Goal: Task Accomplishment & Management: Use online tool/utility

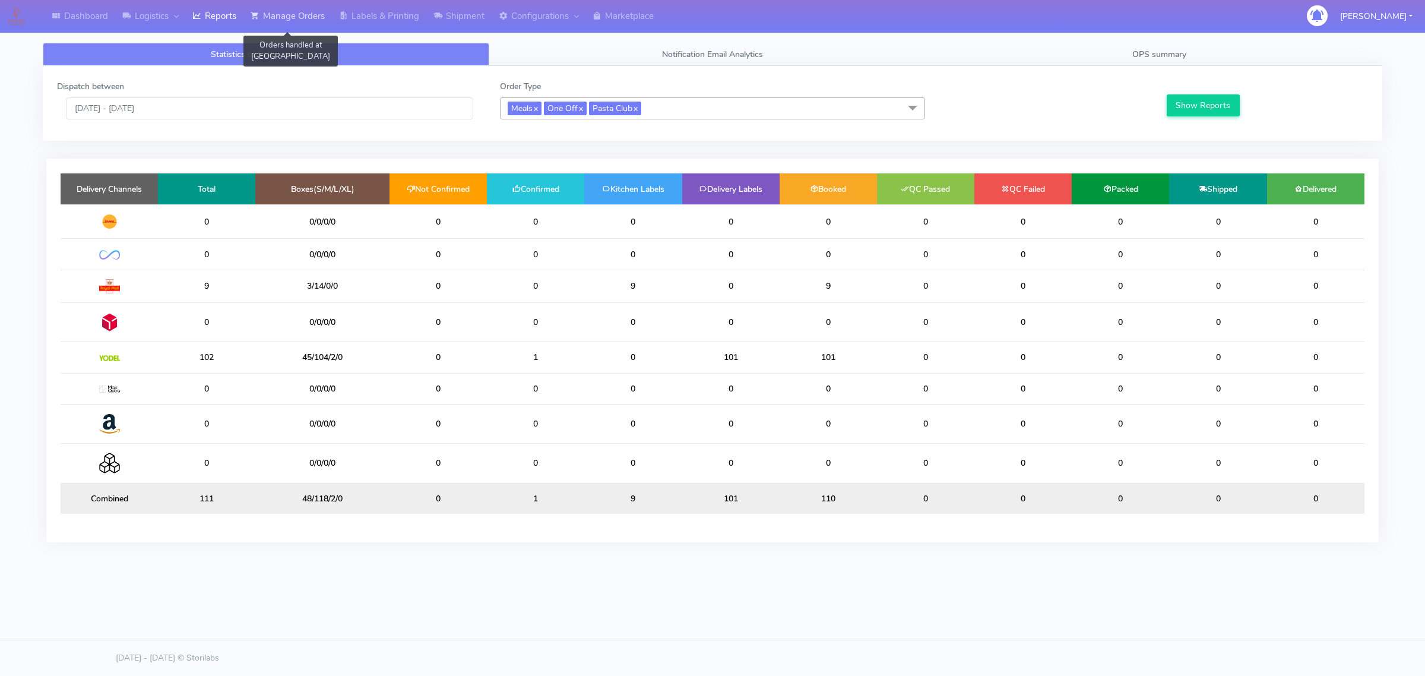
click at [283, 12] on link "Manage Orders" at bounding box center [287, 16] width 88 height 33
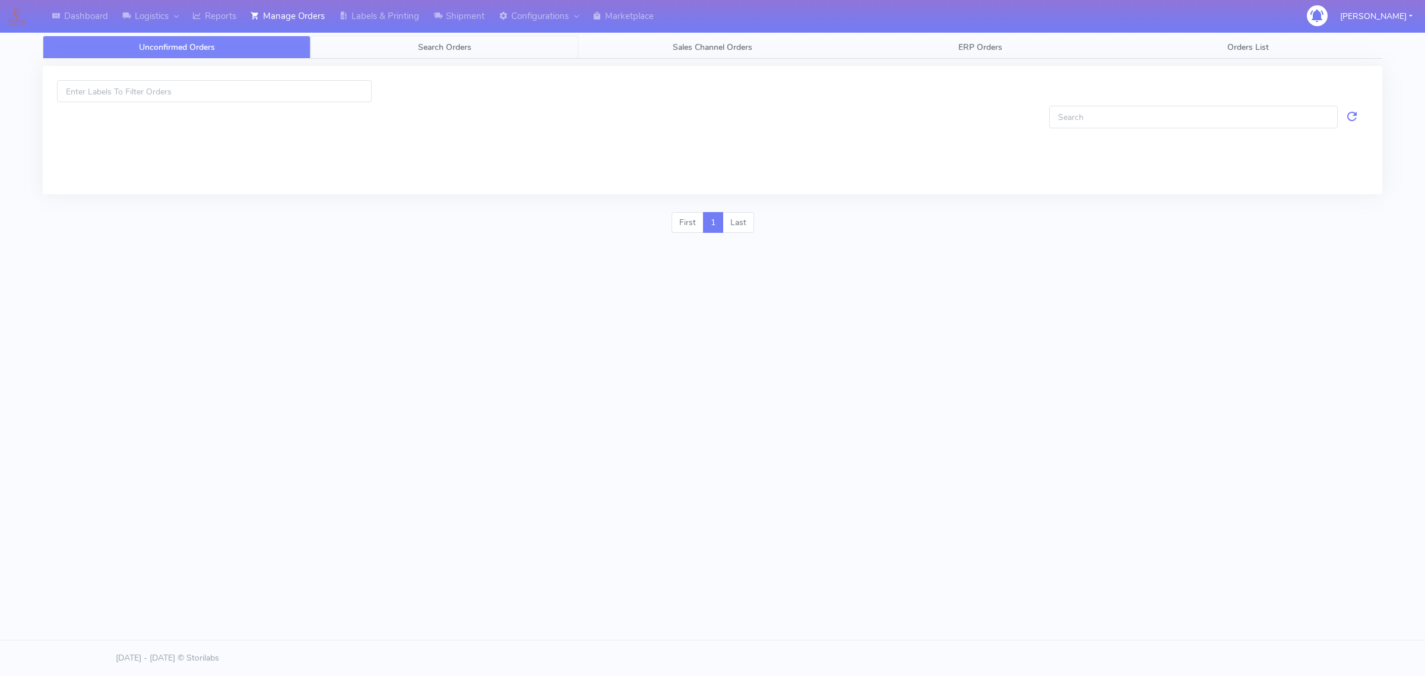
click at [345, 46] on link "Search Orders" at bounding box center [444, 47] width 268 height 23
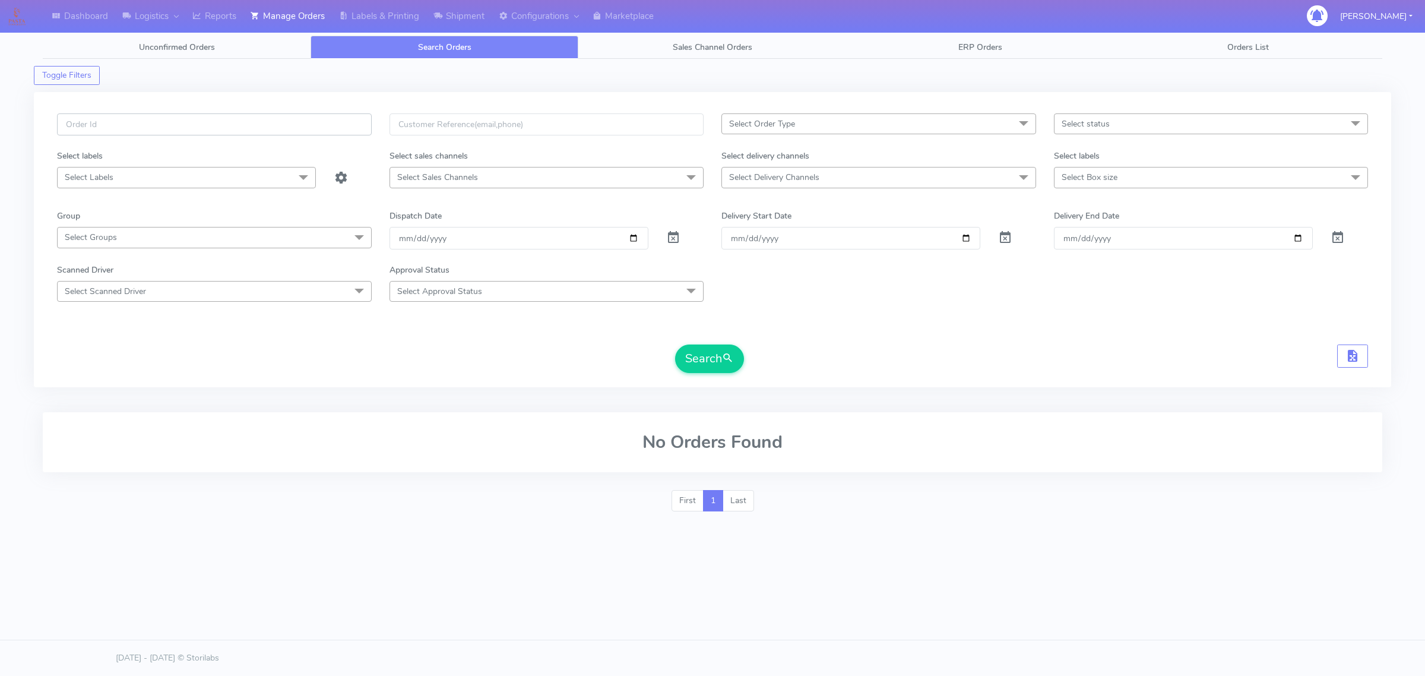
click at [313, 117] on input "text" at bounding box center [214, 124] width 315 height 22
paste input "1625470A_1"
type input "1625470A_1"
click at [678, 235] on span at bounding box center [673, 239] width 14 height 11
click at [708, 380] on div "1625470A_1 Select Order Type Select All MEALS ATAVI One Off Pasta Club Gift Kit…" at bounding box center [712, 246] width 1328 height 267
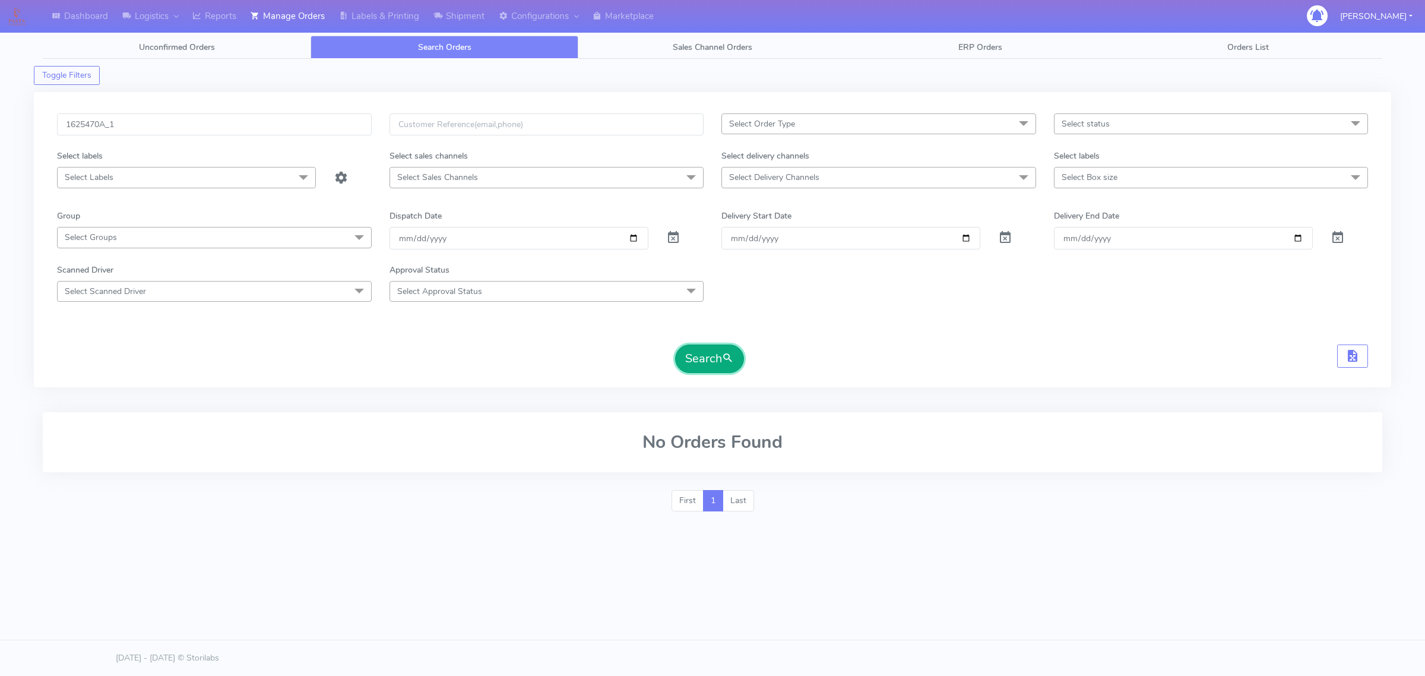
click at [712, 354] on button "Search" at bounding box center [709, 358] width 69 height 28
